Goal: Task Accomplishment & Management: Manage account settings

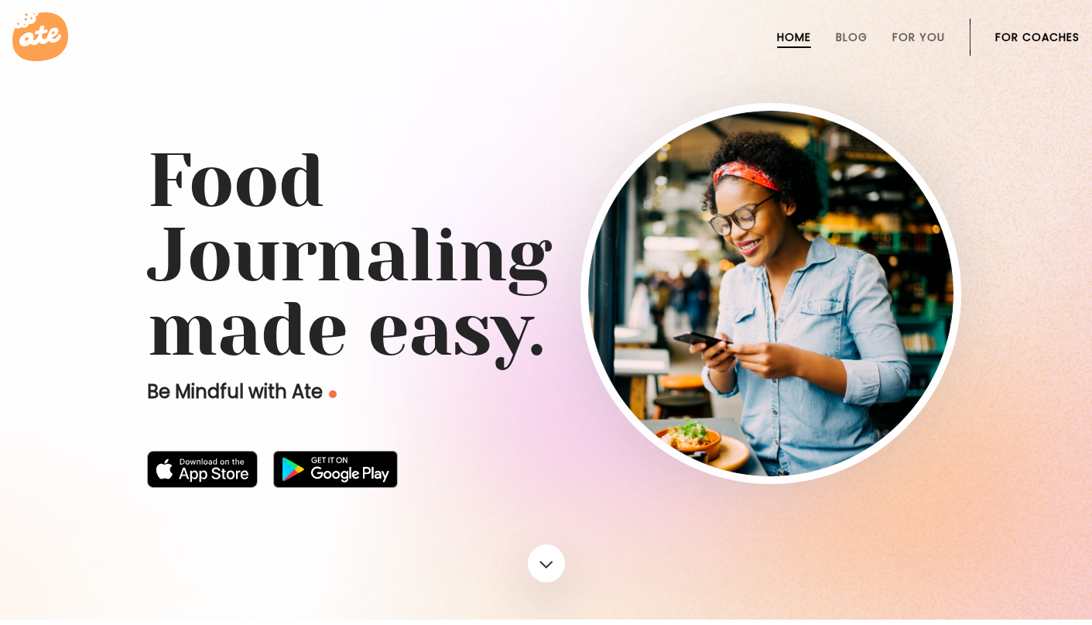
click at [1001, 43] on link "For Coaches" at bounding box center [1037, 37] width 84 height 12
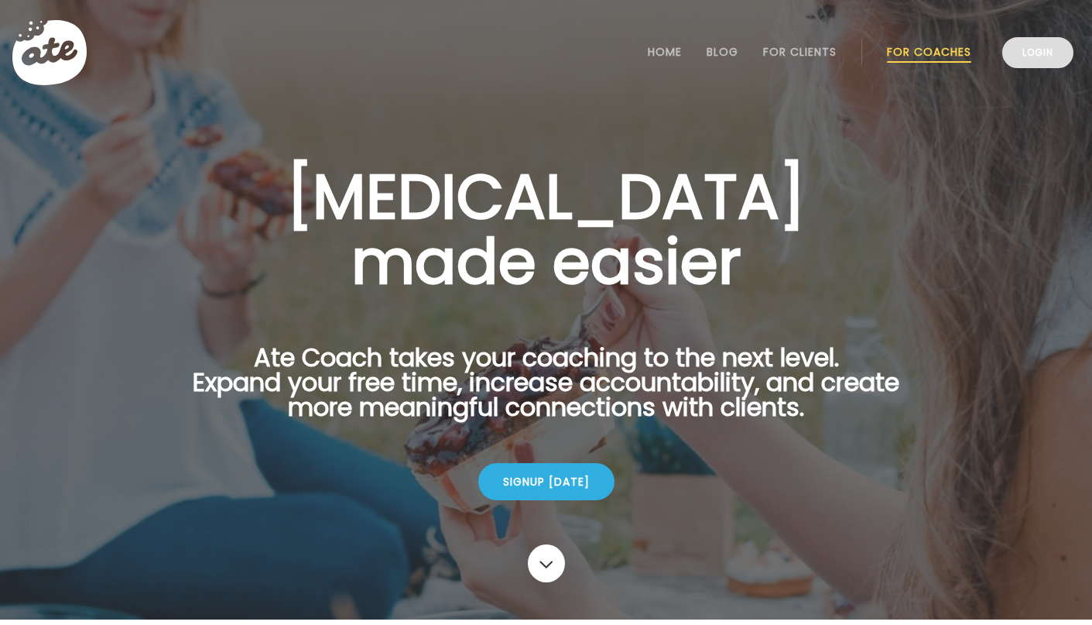
click at [1016, 60] on link "Login" at bounding box center [1037, 52] width 71 height 31
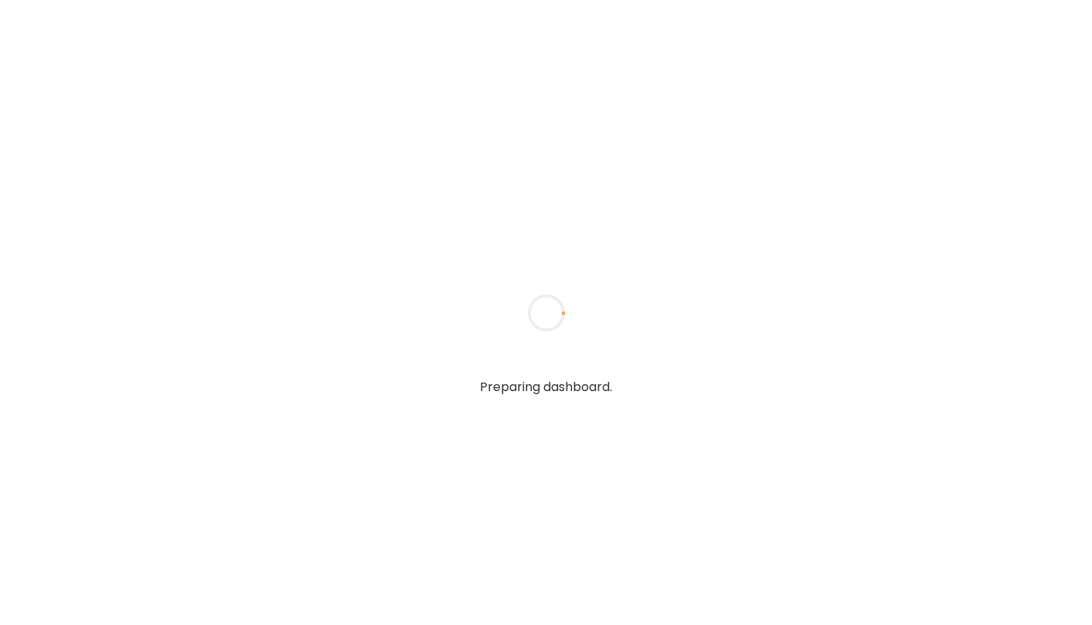
type input "**********"
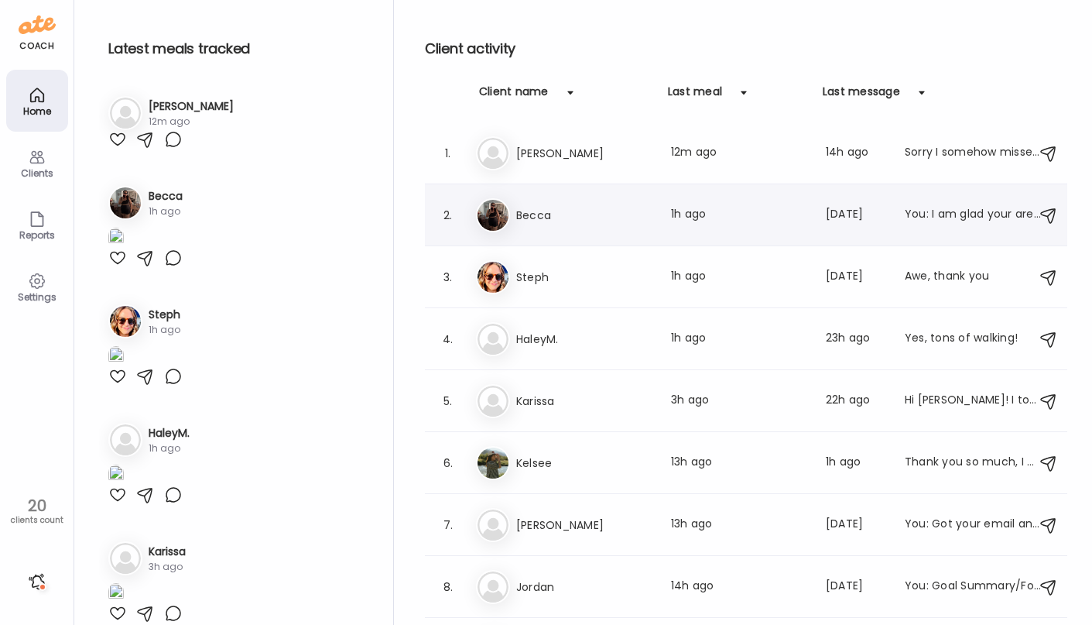
click at [598, 224] on div "Be Becca Last meal: 1h ago Last message: [DATE] You: I am glad your are feeling…" at bounding box center [748, 215] width 545 height 34
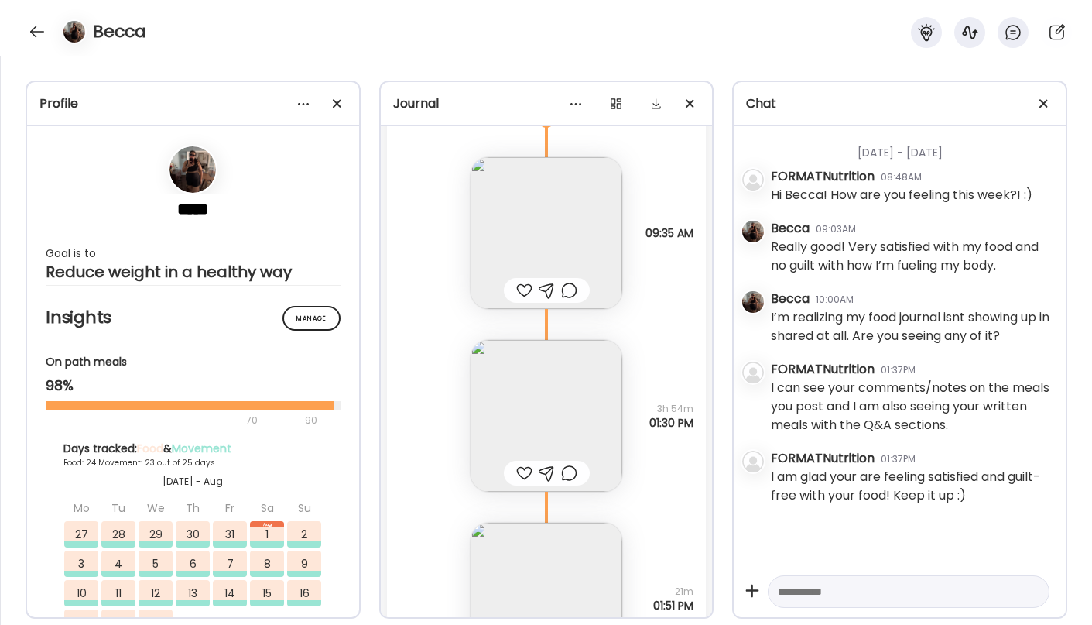
scroll to position [36542, 0]
click at [606, 398] on img at bounding box center [547, 410] width 152 height 152
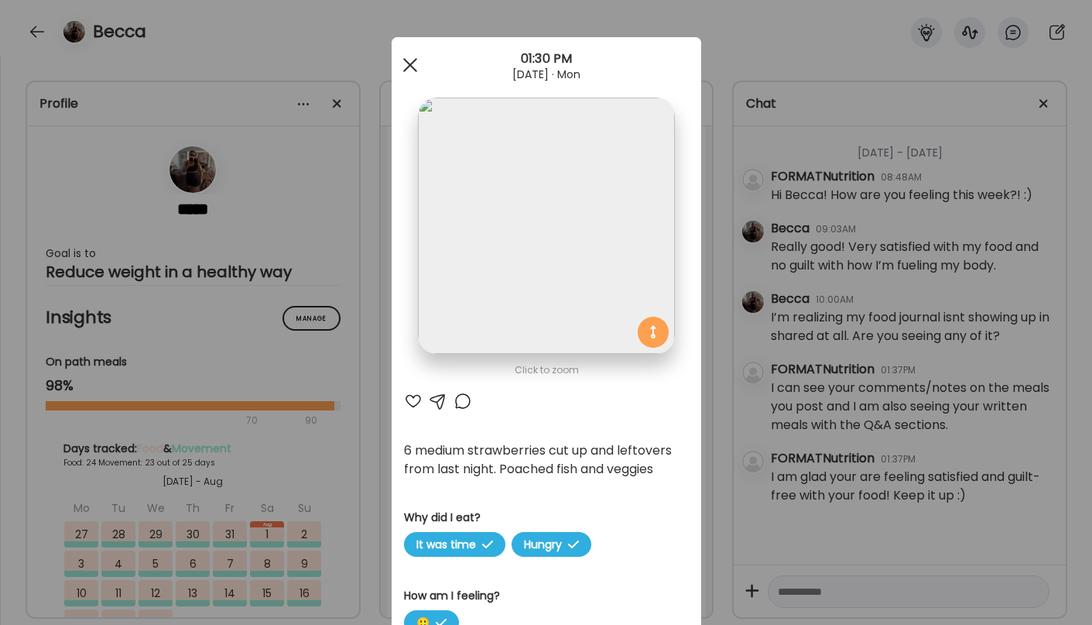
click at [400, 61] on div at bounding box center [410, 65] width 31 height 31
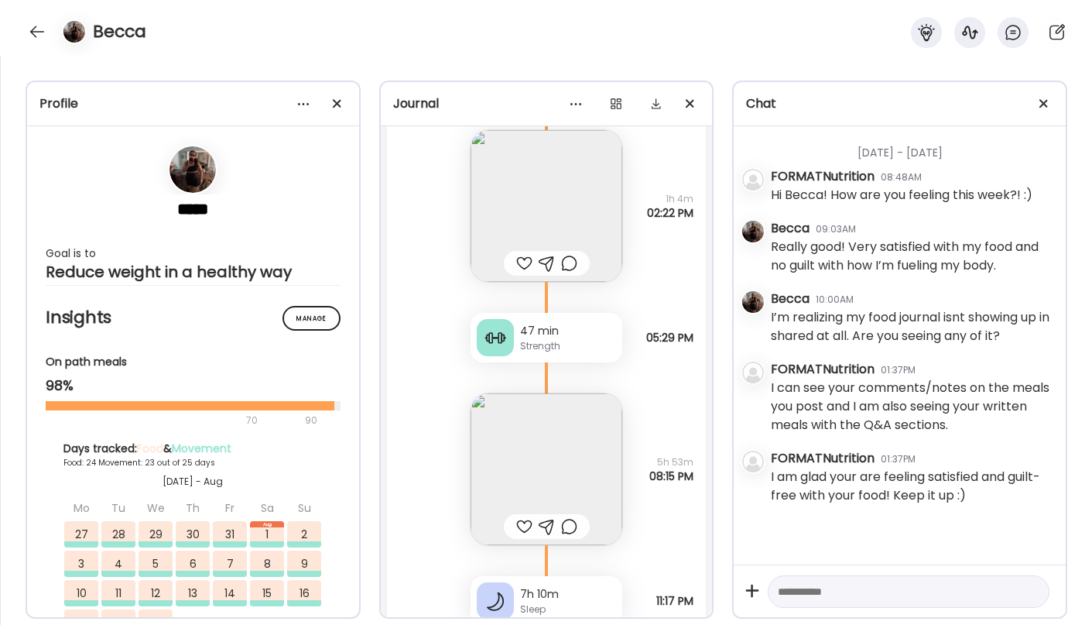
scroll to position [38716, 0]
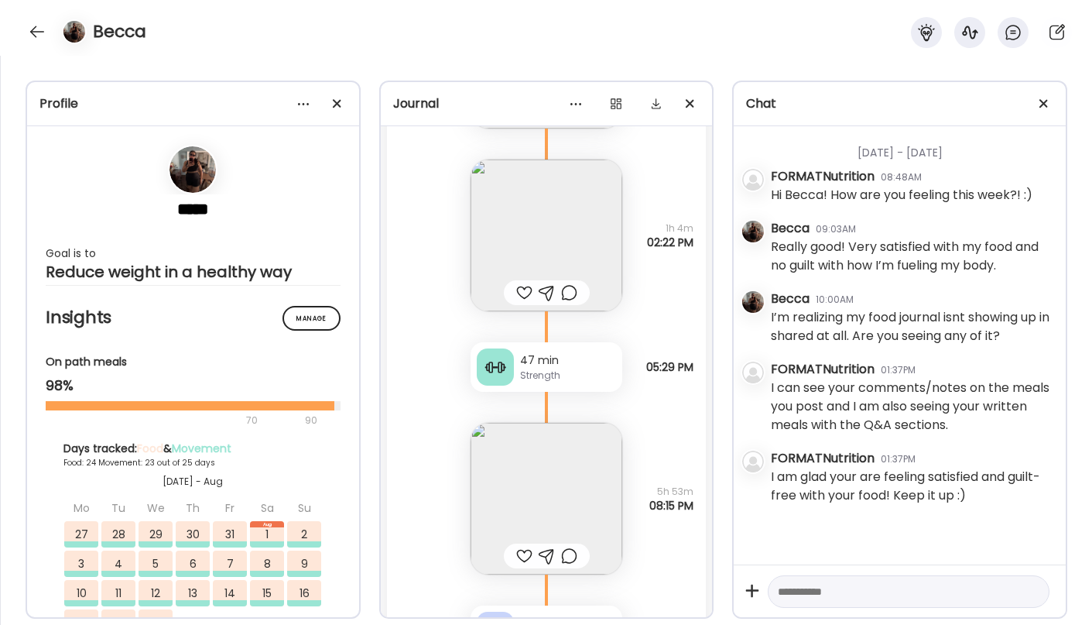
click at [576, 242] on img at bounding box center [547, 235] width 152 height 152
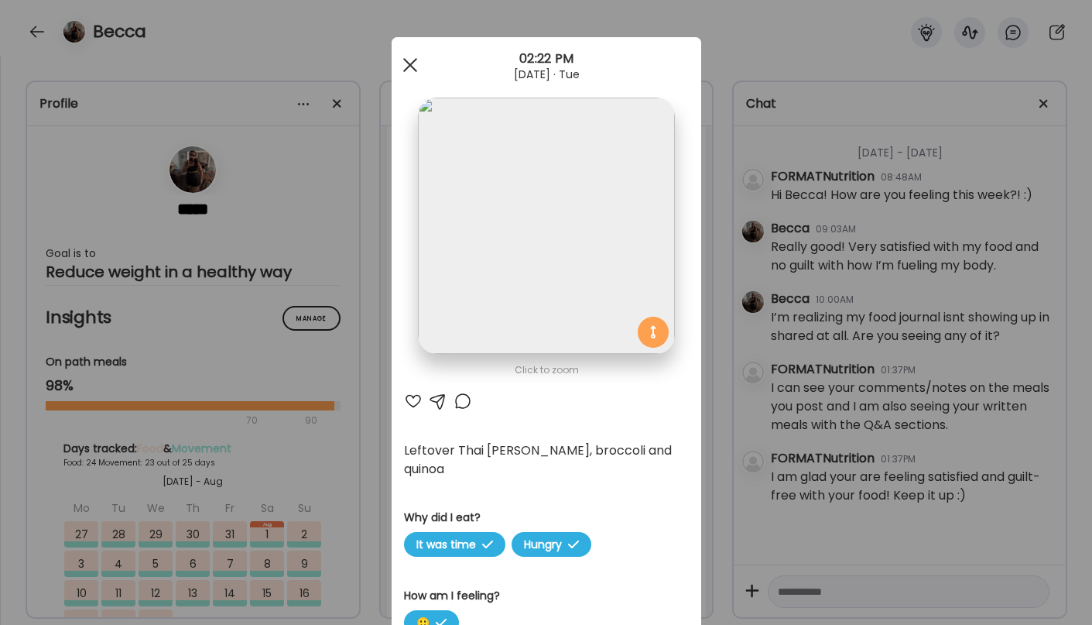
click at [411, 69] on div at bounding box center [410, 65] width 31 height 31
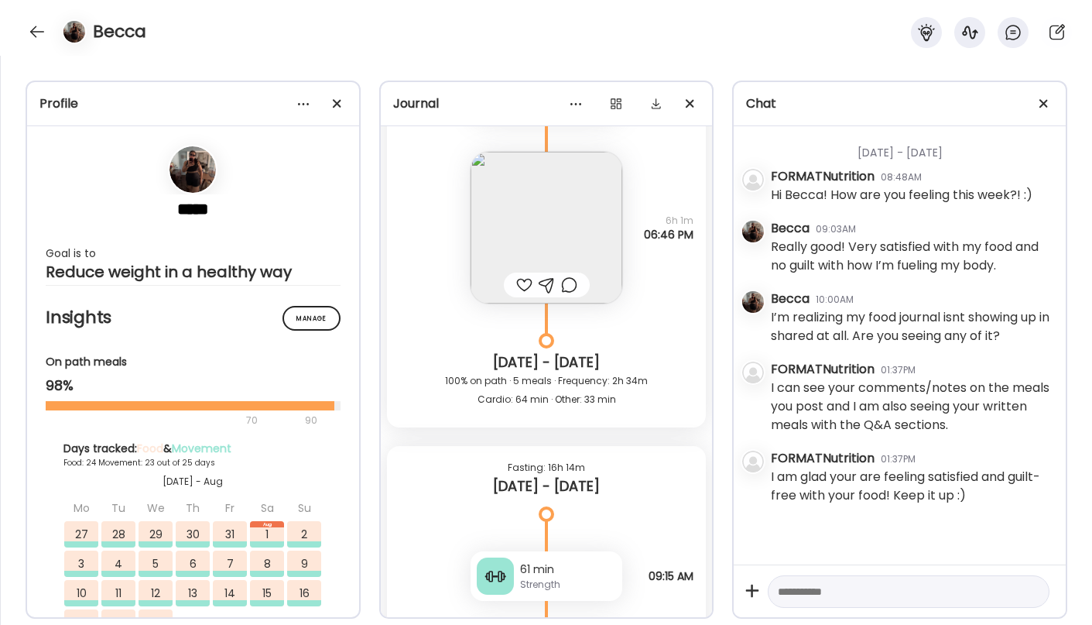
scroll to position [34661, 0]
click at [584, 216] on img at bounding box center [547, 225] width 152 height 152
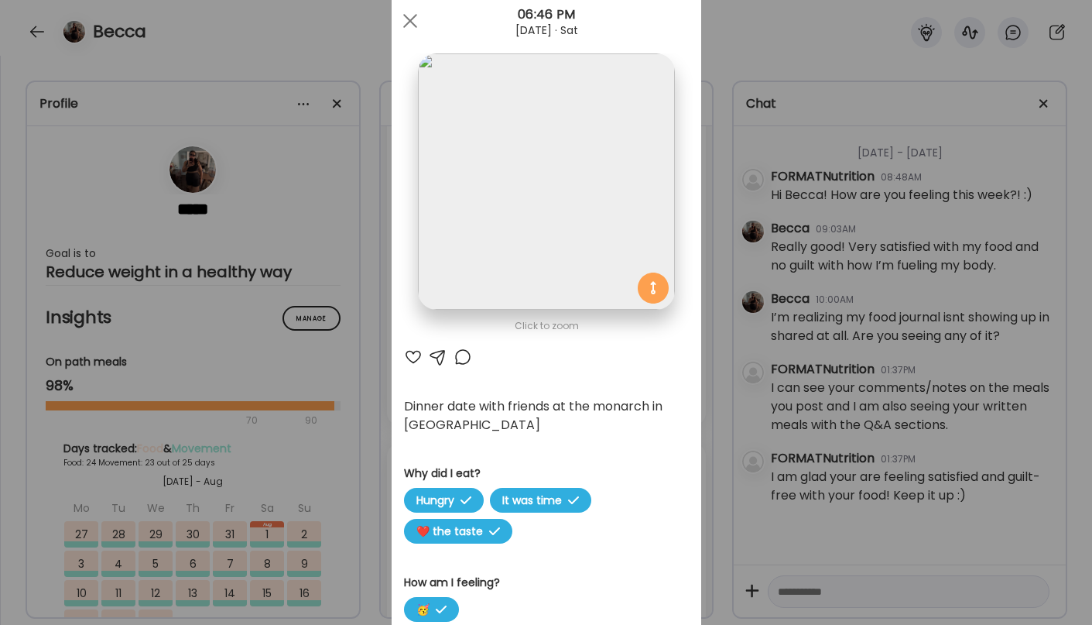
scroll to position [39, 0]
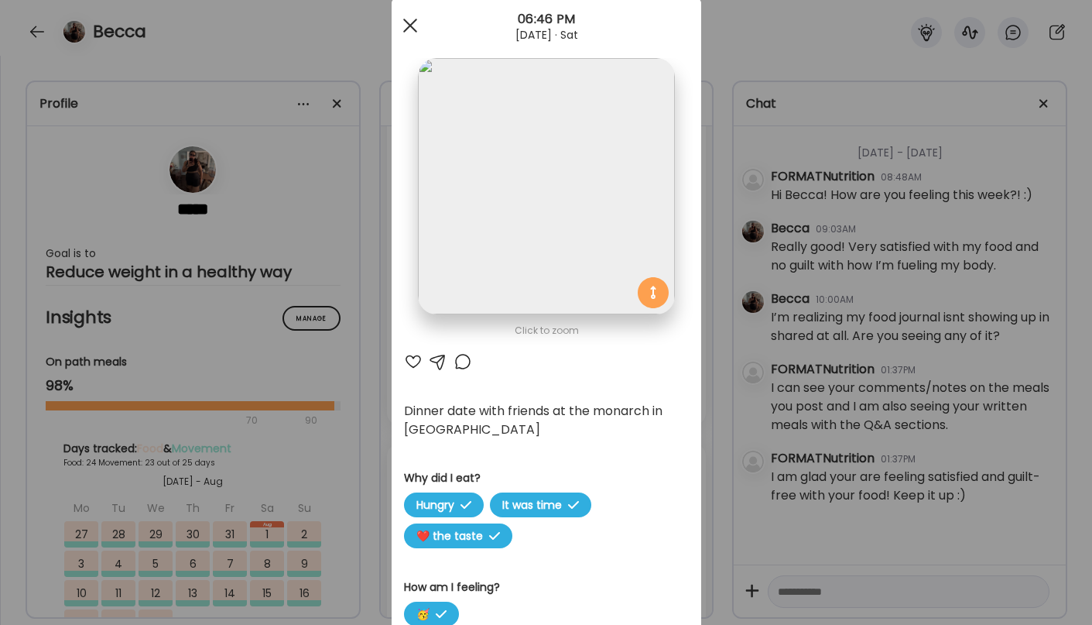
click at [407, 26] on div at bounding box center [410, 25] width 31 height 31
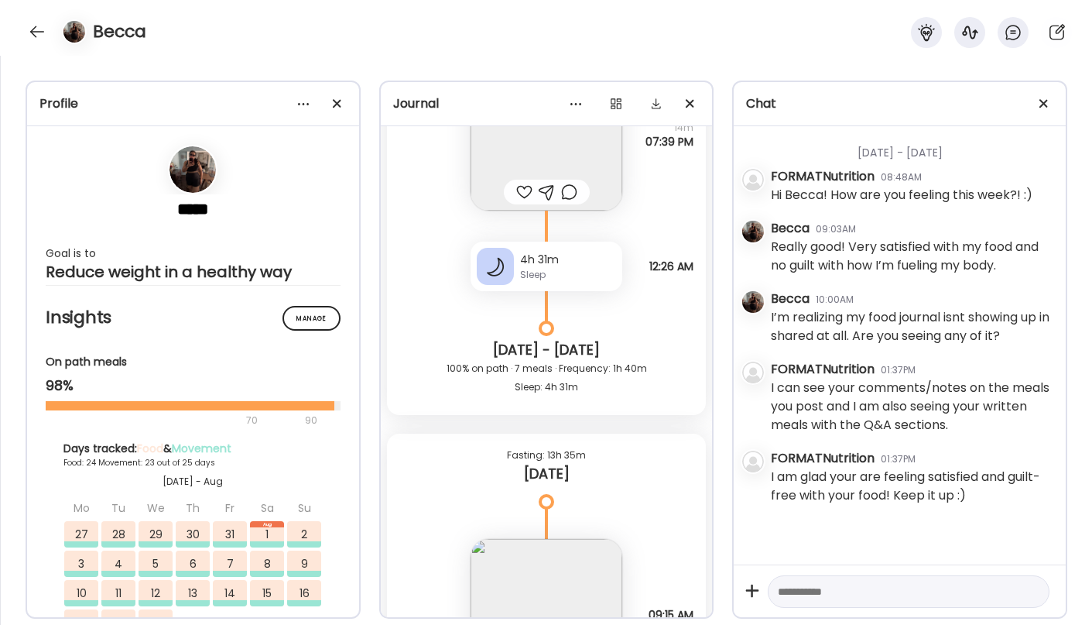
scroll to position [37701, 0]
